Goal: Information Seeking & Learning: Learn about a topic

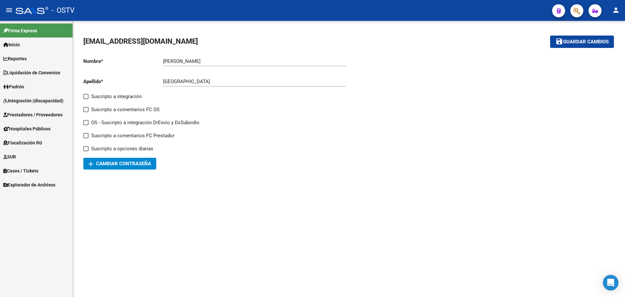
drag, startPoint x: 292, startPoint y: 236, endPoint x: 262, endPoint y: 218, distance: 34.6
click at [292, 236] on mat-sidenav-content "afiliaciones@estudiot.com.ar save Guardar cambios Nombre * Brian Ingresar nombr…" at bounding box center [349, 159] width 552 height 276
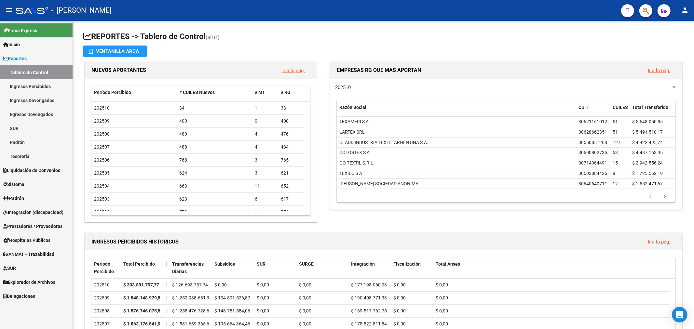
click at [38, 286] on span "Explorador de Archivos" at bounding box center [29, 282] width 52 height 7
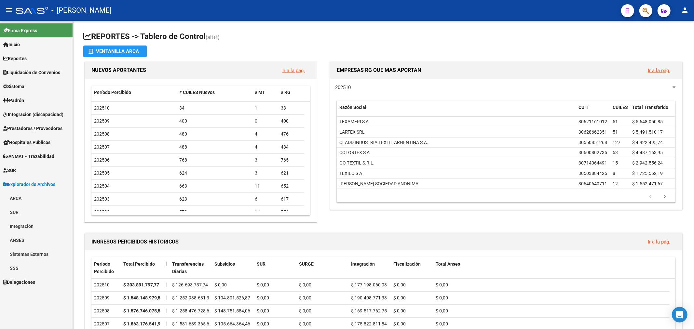
click at [31, 185] on span "Explorador de Archivos" at bounding box center [29, 184] width 52 height 7
click at [43, 47] on link "Inicio" at bounding box center [36, 44] width 73 height 14
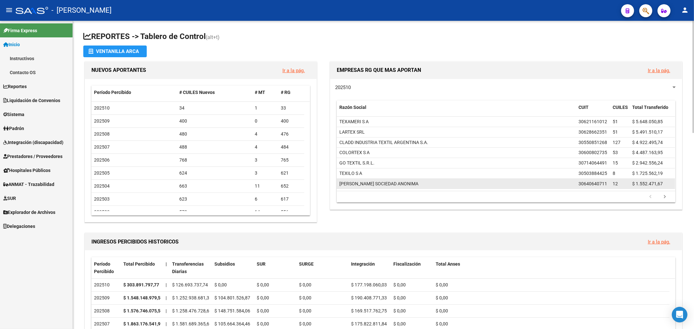
drag, startPoint x: 358, startPoint y: 191, endPoint x: 358, endPoint y: 188, distance: 3.6
click at [358, 191] on datatable-body "TEXAMERI S A 30621161012 51 $ 5.648.050,85 LARTEX SRL 30628662351 51 $ 5.491.51…" at bounding box center [506, 154] width 339 height 74
click at [359, 186] on div "[PERSON_NAME] SOCIEDAD ANONIMA" at bounding box center [379, 183] width 79 height 7
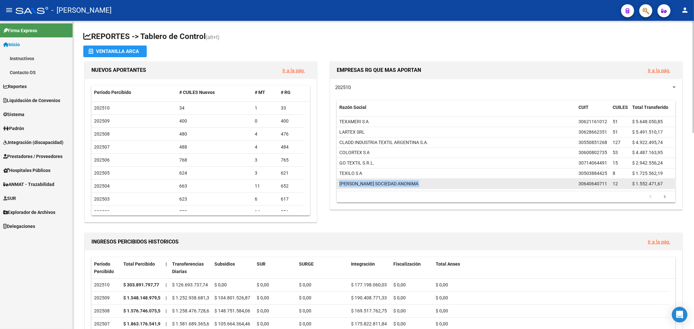
click at [359, 186] on div "[PERSON_NAME] SOCIEDAD ANONIMA" at bounding box center [379, 183] width 79 height 7
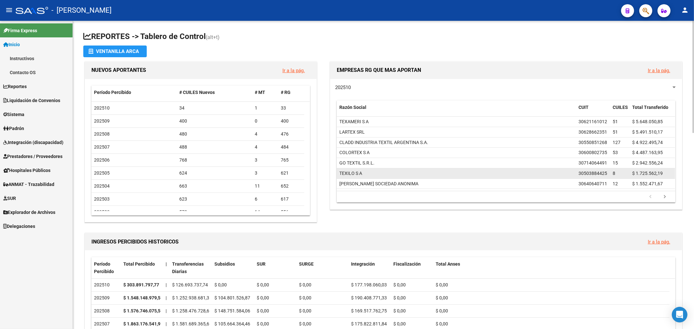
click at [357, 176] on div "TEXILO S A" at bounding box center [351, 173] width 23 height 7
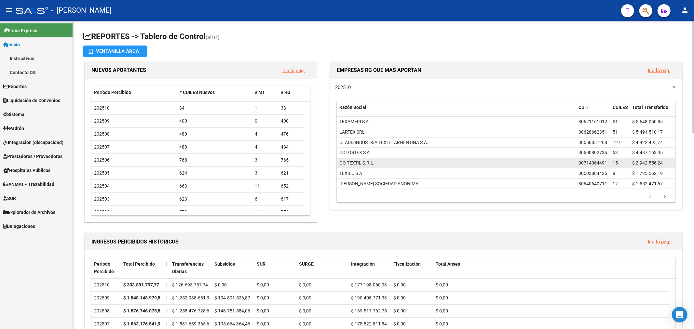
click at [354, 163] on div "GO TEXTIL S.R.L." at bounding box center [357, 163] width 35 height 7
click at [354, 159] on datatable-body-cell "GO TEXTIL S.R.L." at bounding box center [456, 163] width 239 height 10
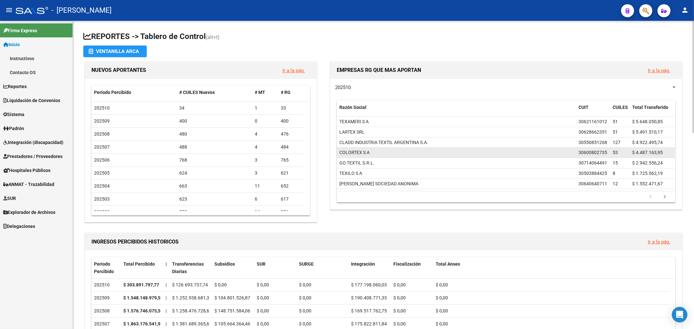
click at [354, 157] on div "COLORTEX S A" at bounding box center [355, 152] width 30 height 7
click at [354, 155] on div "COLORTEX S A" at bounding box center [355, 152] width 30 height 7
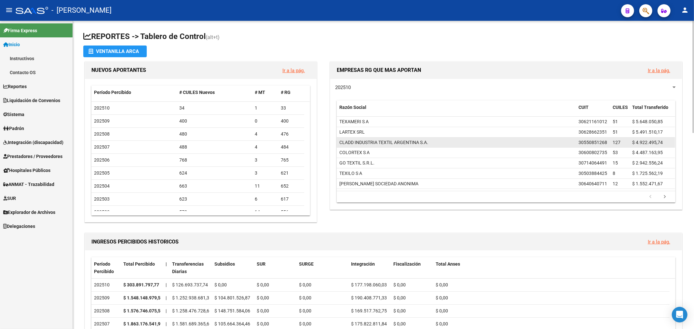
click at [354, 141] on div "CLADD INDUSTRIA TEXTIL ARGENTINA S.A." at bounding box center [384, 142] width 89 height 7
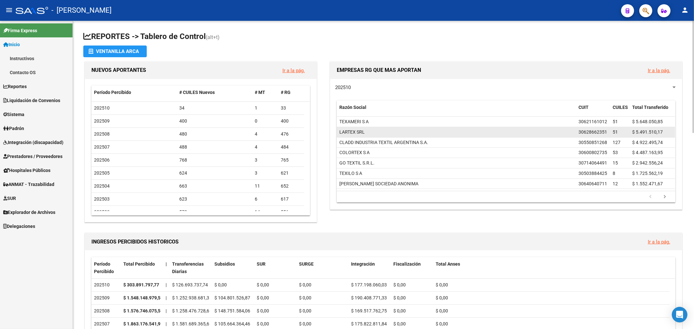
click at [355, 134] on div "LARTEX SRL" at bounding box center [352, 132] width 25 height 7
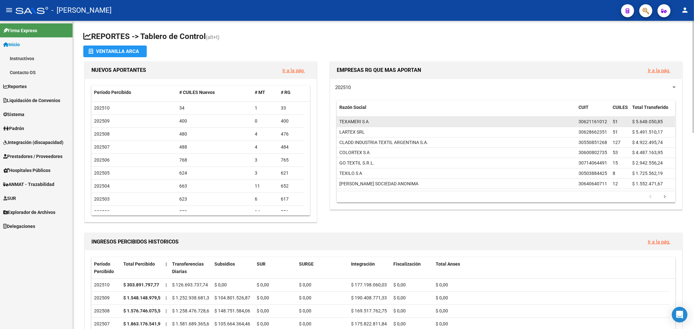
click at [361, 120] on div "TEXAMERI S A" at bounding box center [354, 121] width 29 height 7
click at [361, 119] on div "TEXAMERI S A" at bounding box center [354, 121] width 29 height 7
click at [362, 119] on div "TEXAMERI S A" at bounding box center [354, 121] width 29 height 7
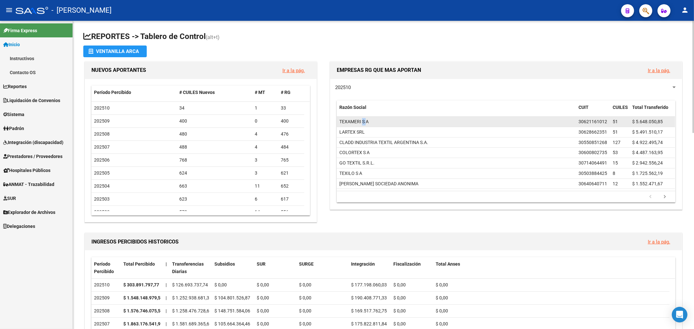
click at [362, 119] on div "TEXAMERI S A" at bounding box center [354, 121] width 29 height 7
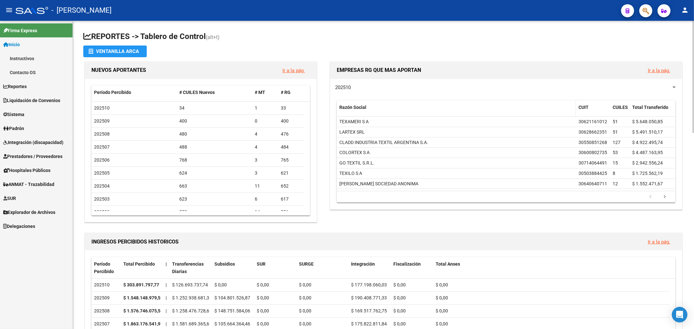
click at [363, 117] on datatable-header-cell "Razón Social" at bounding box center [456, 111] width 239 height 21
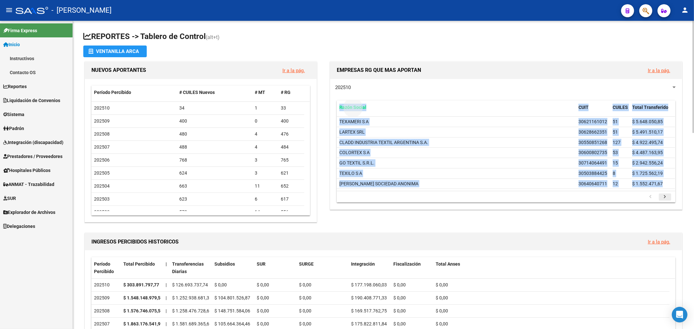
drag, startPoint x: 339, startPoint y: 104, endPoint x: 664, endPoint y: 199, distance: 338.5
click at [662, 206] on div "202510 Razón Social CUIT CUILES Total Transferido TEXAMERI S A 30621161012 51 $…" at bounding box center [506, 144] width 352 height 131
click at [664, 199] on icon "go to next page" at bounding box center [665, 198] width 8 height 8
click at [572, 208] on div "202510 Razón Social CUIT CUILES Total Transferido FABRIQUE SRL 30715112139 16 $…" at bounding box center [506, 144] width 352 height 131
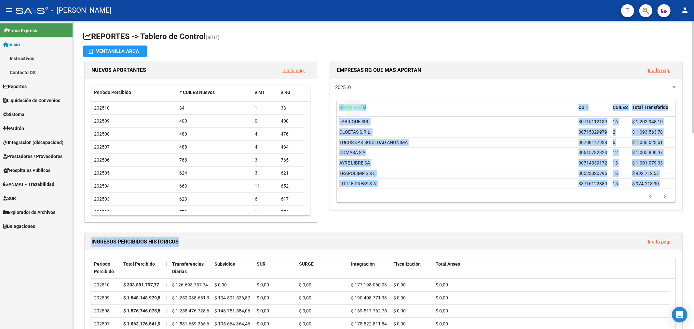
drag, startPoint x: 339, startPoint y: 105, endPoint x: 647, endPoint y: 204, distance: 323.1
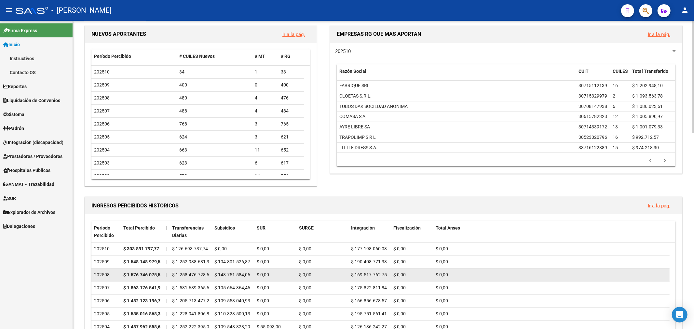
scroll to position [108, 0]
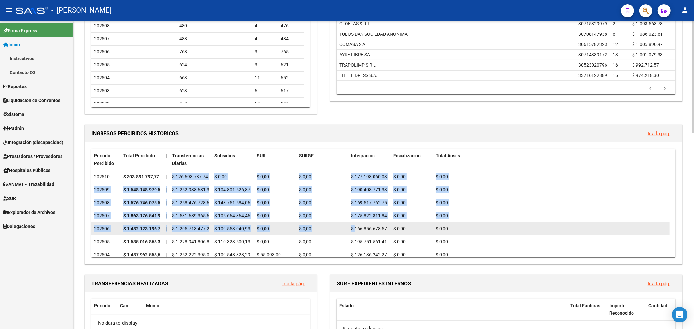
drag, startPoint x: 173, startPoint y: 177, endPoint x: 356, endPoint y: 234, distance: 191.8
click at [356, 234] on datatable-body-cell "$ 166.856.678,57" at bounding box center [370, 229] width 42 height 13
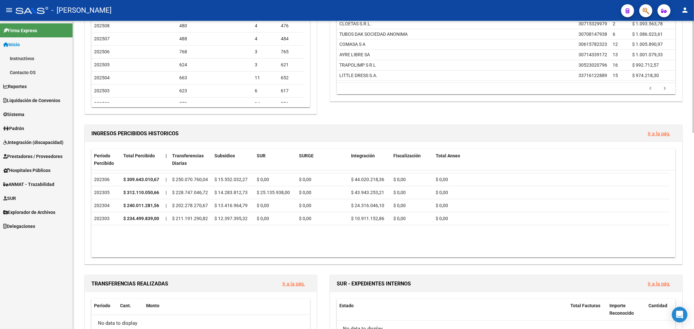
scroll to position [434, 0]
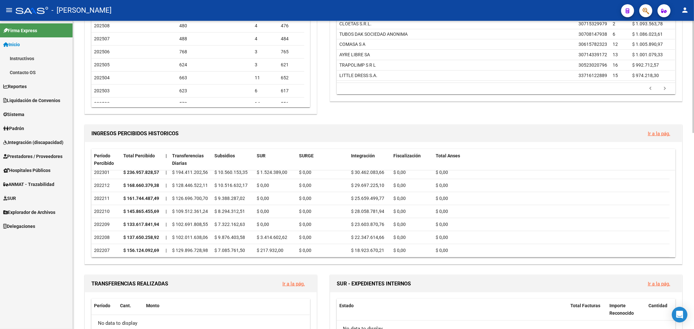
click at [650, 134] on link "Ir a la pág." at bounding box center [659, 134] width 22 height 6
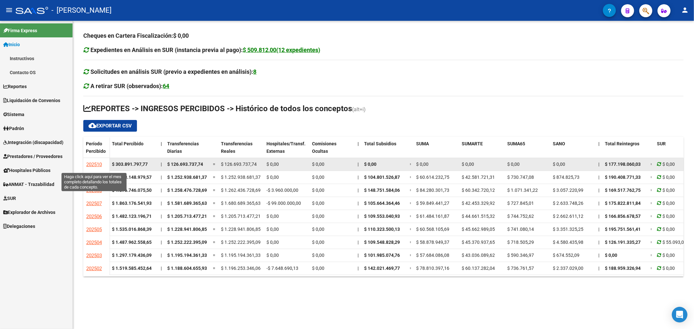
click at [92, 162] on span "202510" at bounding box center [94, 165] width 16 height 6
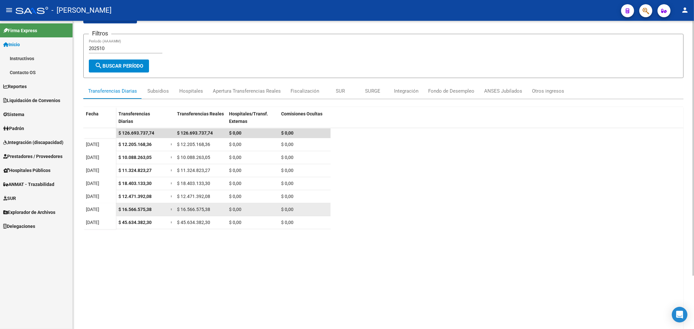
scroll to position [64, 0]
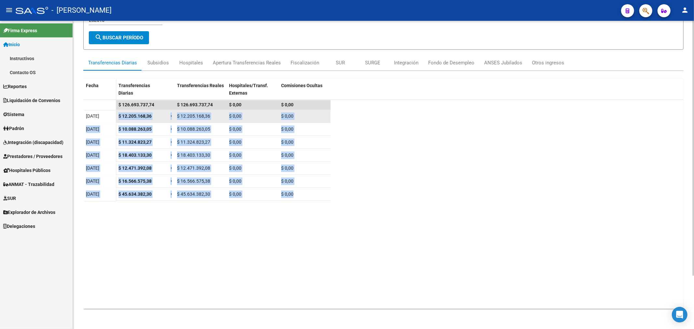
drag, startPoint x: 313, startPoint y: 196, endPoint x: 117, endPoint y: 110, distance: 214.0
click at [117, 110] on datatable-scroller "$ 126.693.737,74 $ 126.693.737,74 $ 0,00 $ 0,00 [DATE] $ 12.205.168,36 = $ 12.2…" at bounding box center [383, 145] width 601 height 91
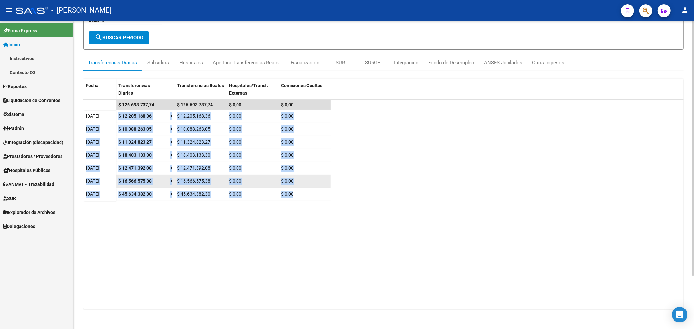
click at [244, 178] on div "$ 0,00" at bounding box center [252, 181] width 47 height 7
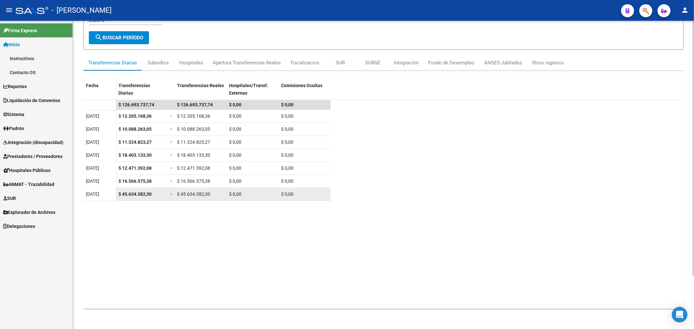
scroll to position [28, 0]
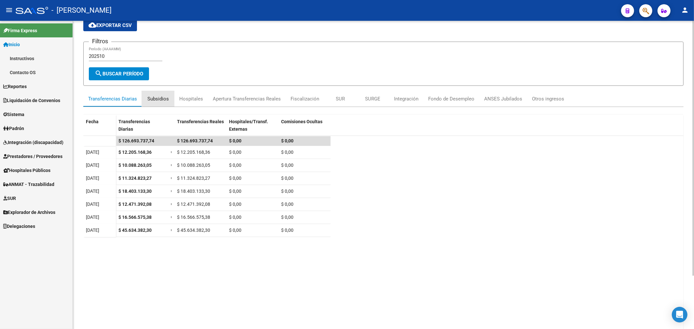
click at [163, 96] on div "Subsidios" at bounding box center [157, 98] width 21 height 7
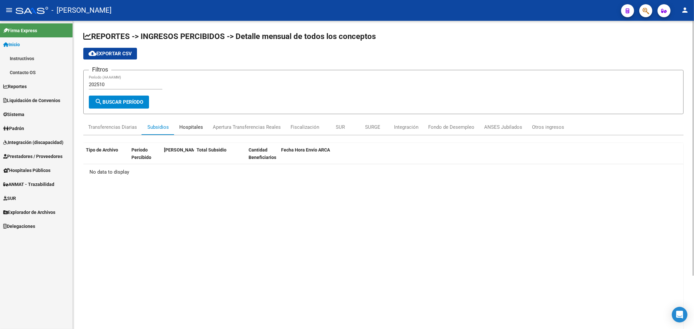
click at [206, 125] on div "Hospitales" at bounding box center [192, 127] width 34 height 16
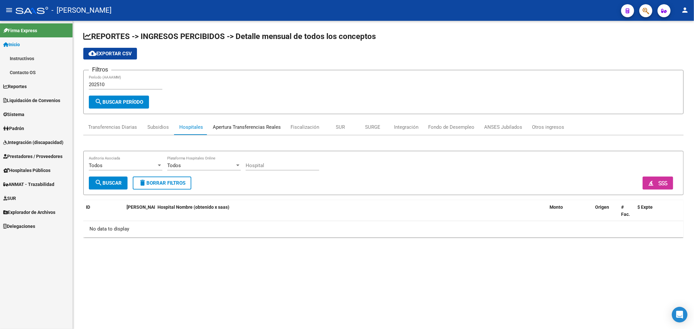
click at [238, 128] on div "Apertura Transferencias Reales" at bounding box center [247, 127] width 68 height 7
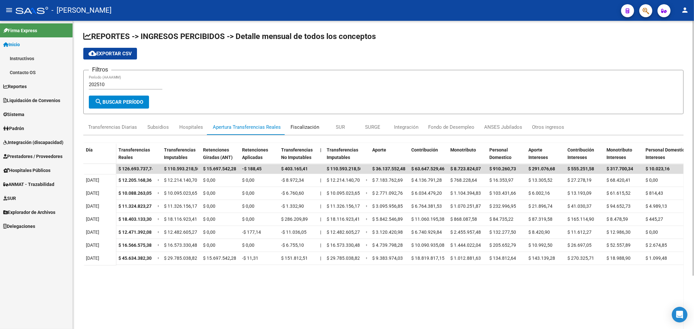
click at [296, 129] on div "Fiscalización" at bounding box center [305, 127] width 29 height 7
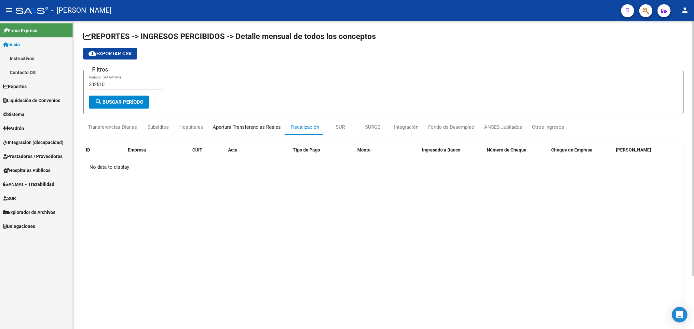
click at [271, 129] on div "Apertura Transferencias Reales" at bounding box center [247, 127] width 68 height 7
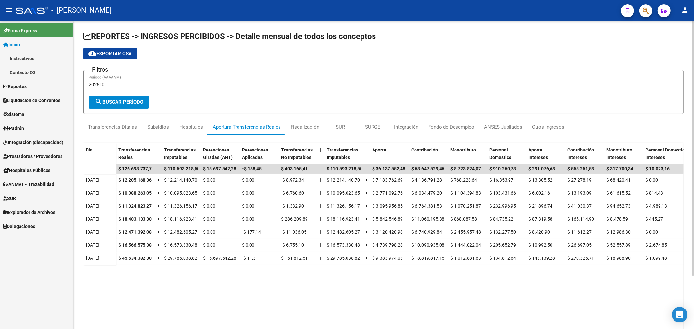
click at [342, 135] on div "Día Transferencias Reales Transferencias Imputables Retenciones Giradas (ANT) R…" at bounding box center [383, 257] width 601 height 244
click at [336, 129] on div "SUR" at bounding box center [340, 127] width 9 height 7
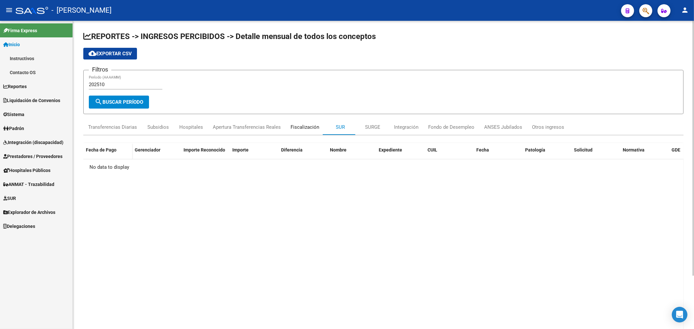
click at [314, 121] on div "Fiscalización" at bounding box center [305, 127] width 38 height 16
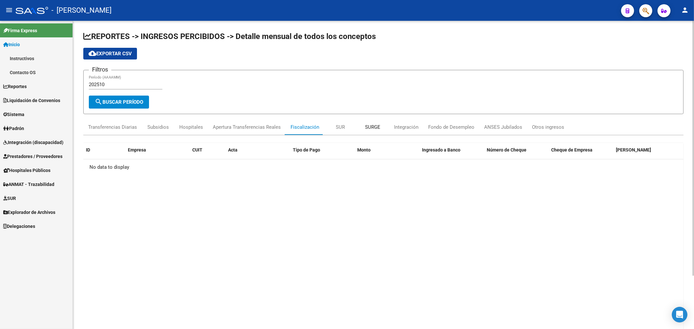
click at [370, 125] on div "SURGE" at bounding box center [373, 127] width 15 height 7
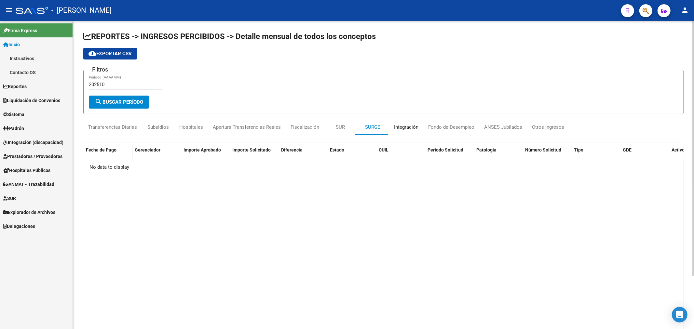
click at [414, 126] on div "Integración" at bounding box center [406, 127] width 24 height 7
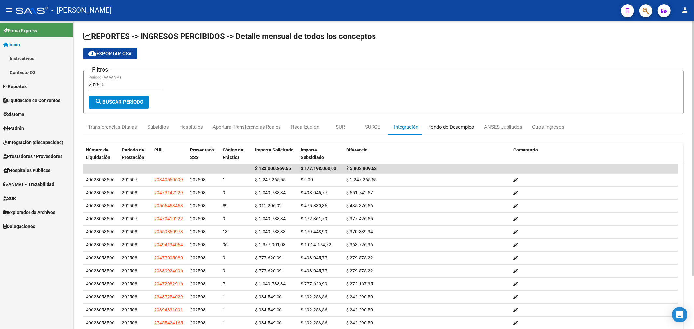
click at [441, 126] on div "Fondo de Desempleo" at bounding box center [451, 127] width 46 height 7
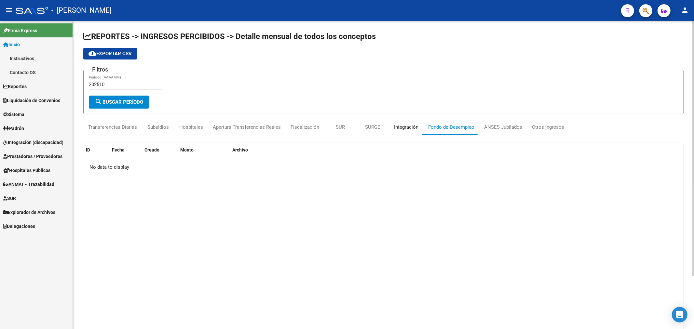
click at [416, 127] on div "Integración" at bounding box center [406, 127] width 24 height 7
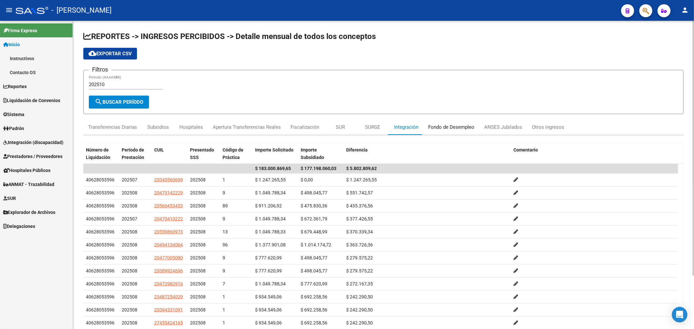
click at [442, 132] on div "Fondo de Desempleo" at bounding box center [452, 127] width 56 height 16
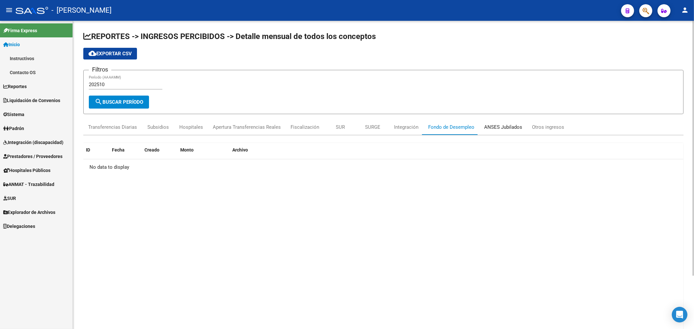
click at [502, 132] on div "ANSES Jubilados" at bounding box center [504, 127] width 48 height 16
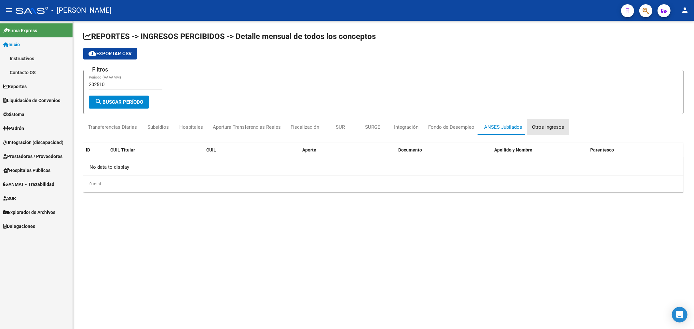
click at [551, 132] on div "Otros ingresos" at bounding box center [548, 127] width 42 height 16
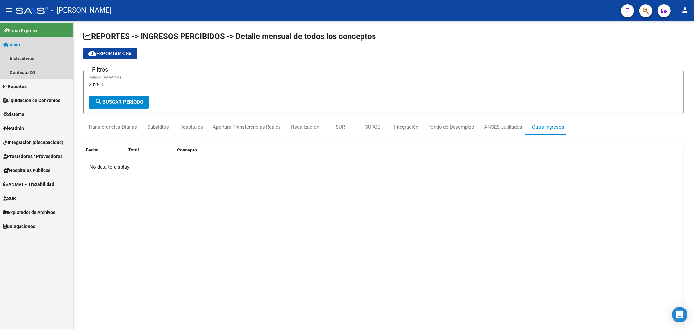
click at [33, 42] on link "Inicio" at bounding box center [36, 44] width 73 height 14
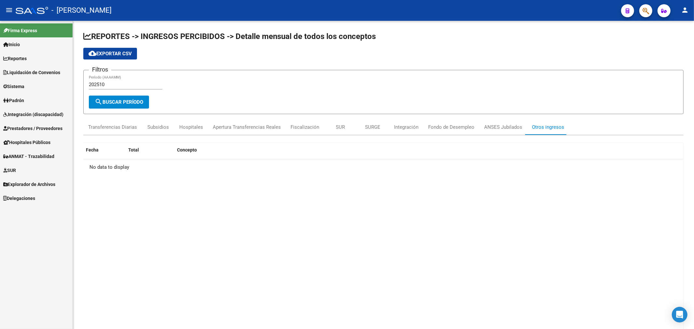
click at [43, 102] on link "Padrón" at bounding box center [36, 100] width 73 height 14
